Goal: Task Accomplishment & Management: Manage account settings

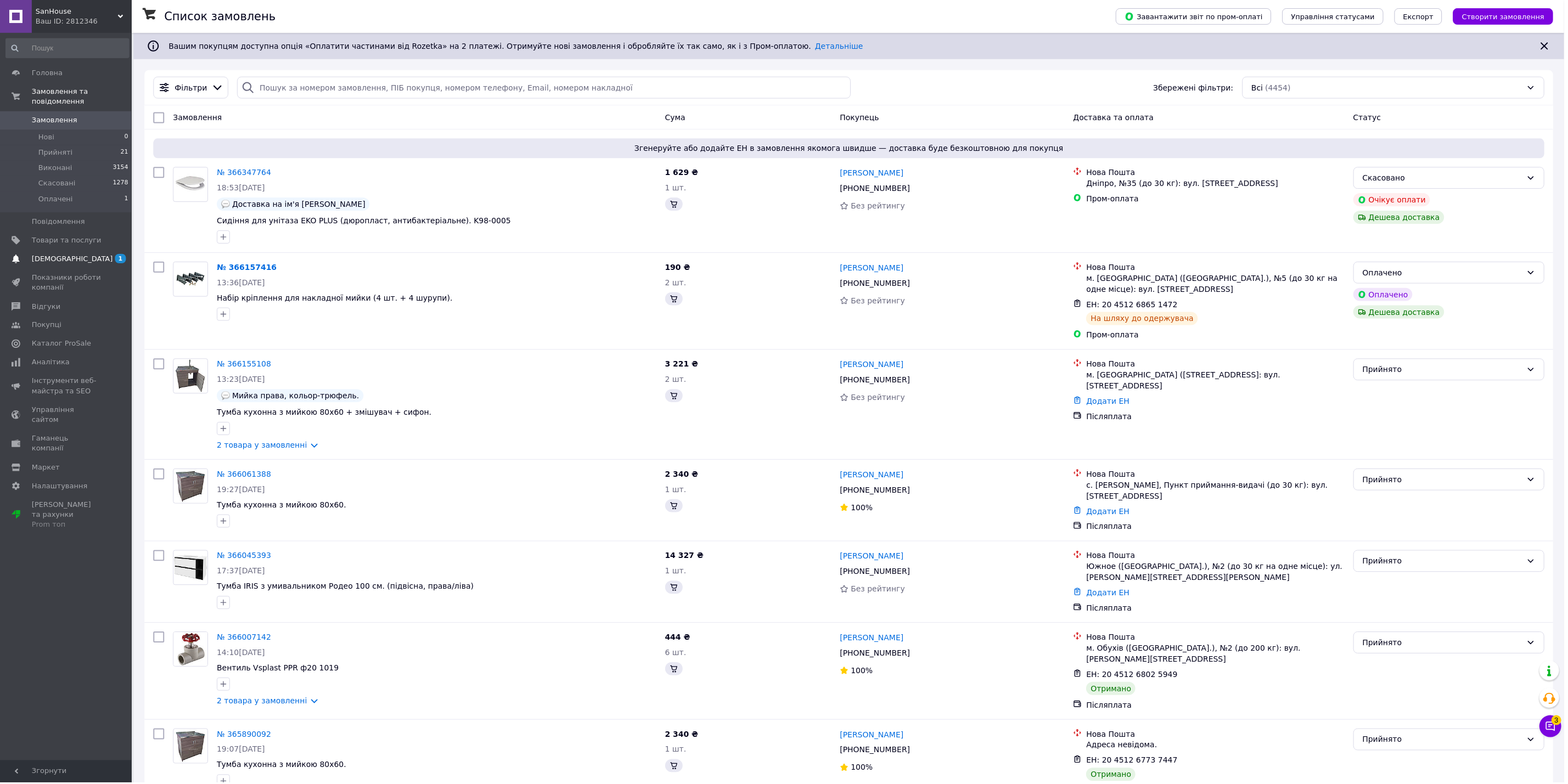
click at [76, 255] on span "[DEMOGRAPHIC_DATA]" at bounding box center [66, 259] width 70 height 10
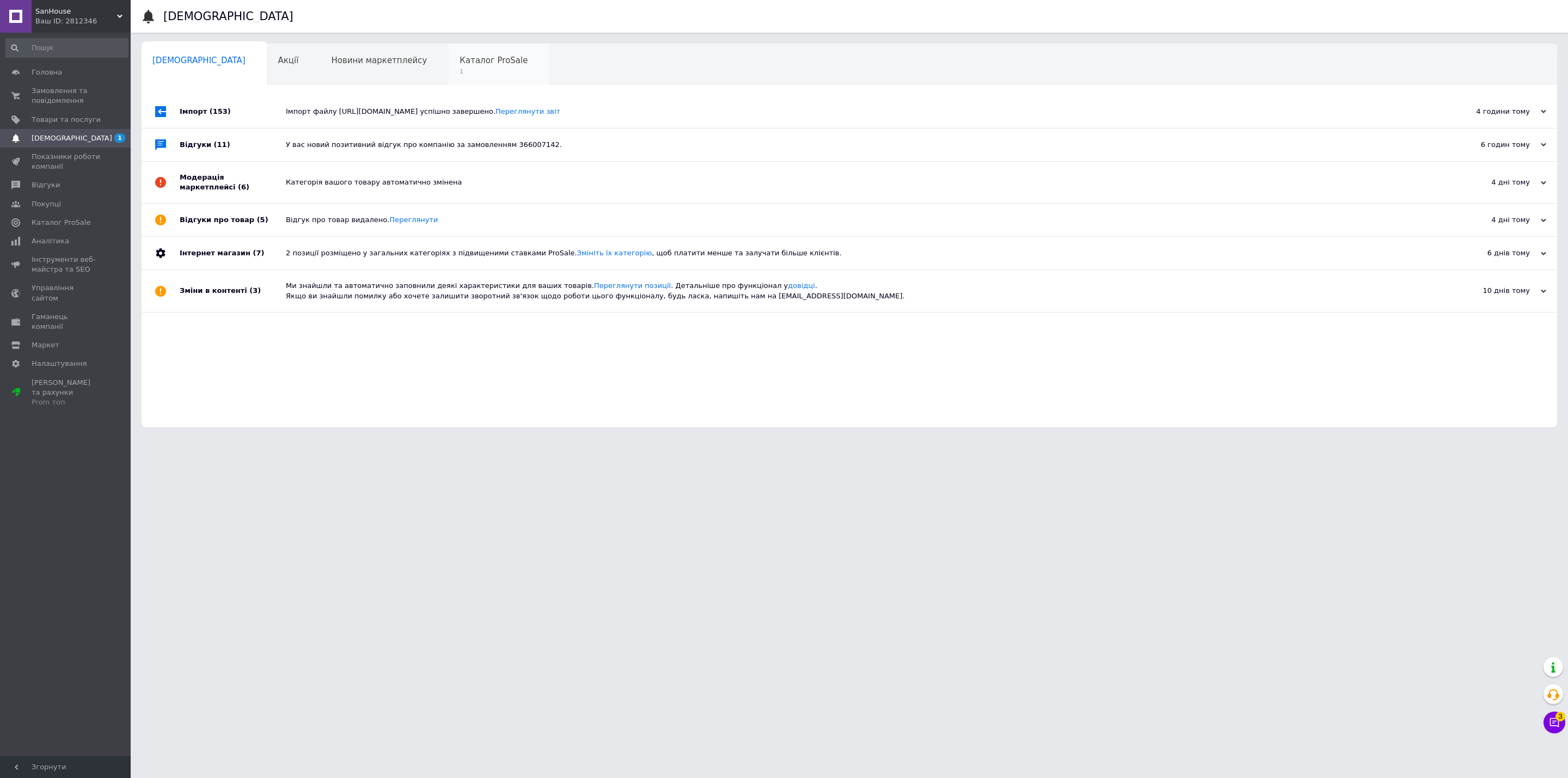
click at [459, 60] on span "Каталог ProSale" at bounding box center [493, 60] width 68 height 10
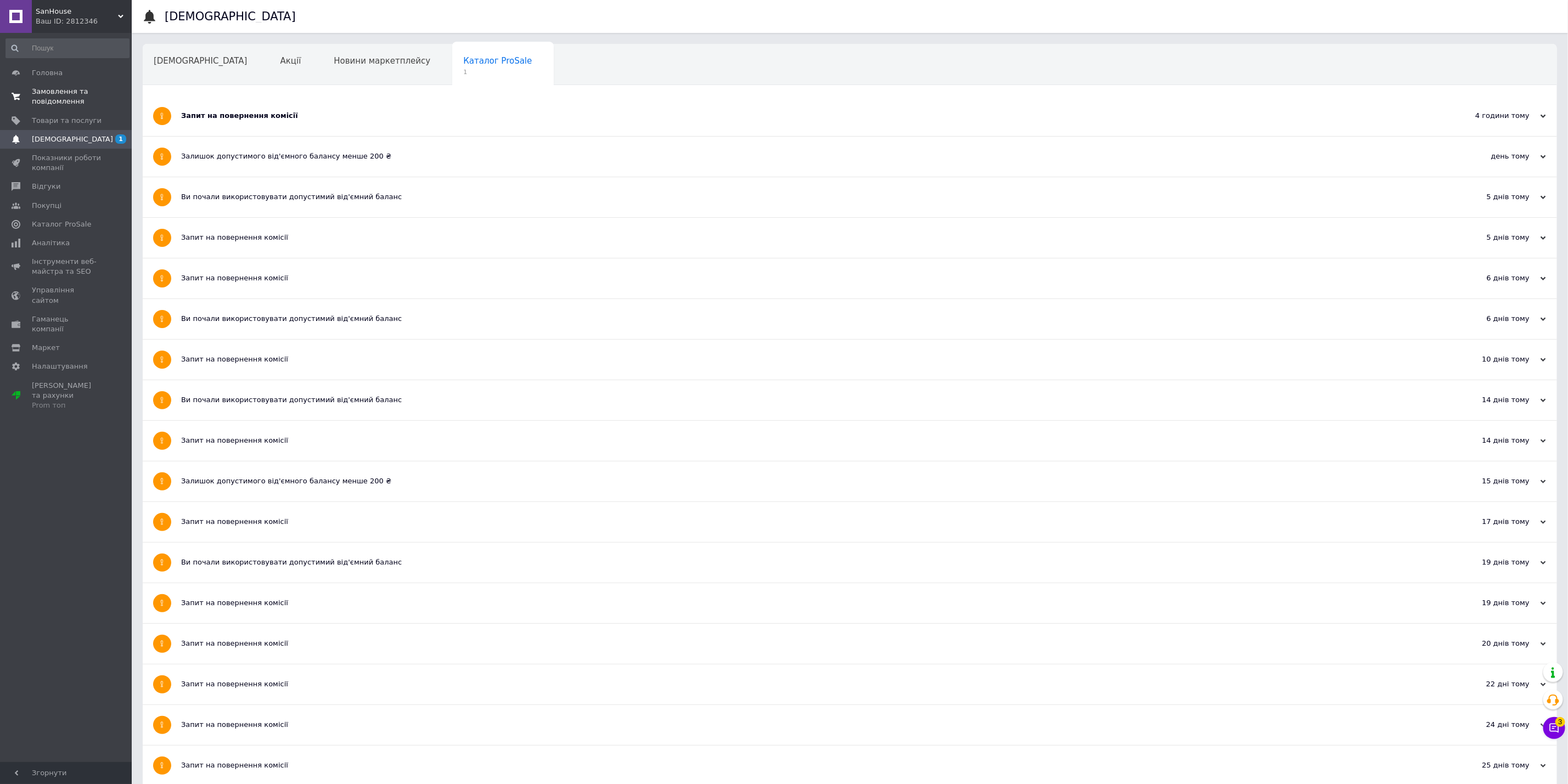
click at [62, 100] on span "Замовлення та повідомлення" at bounding box center [66, 96] width 70 height 20
